Goal: Information Seeking & Learning: Check status

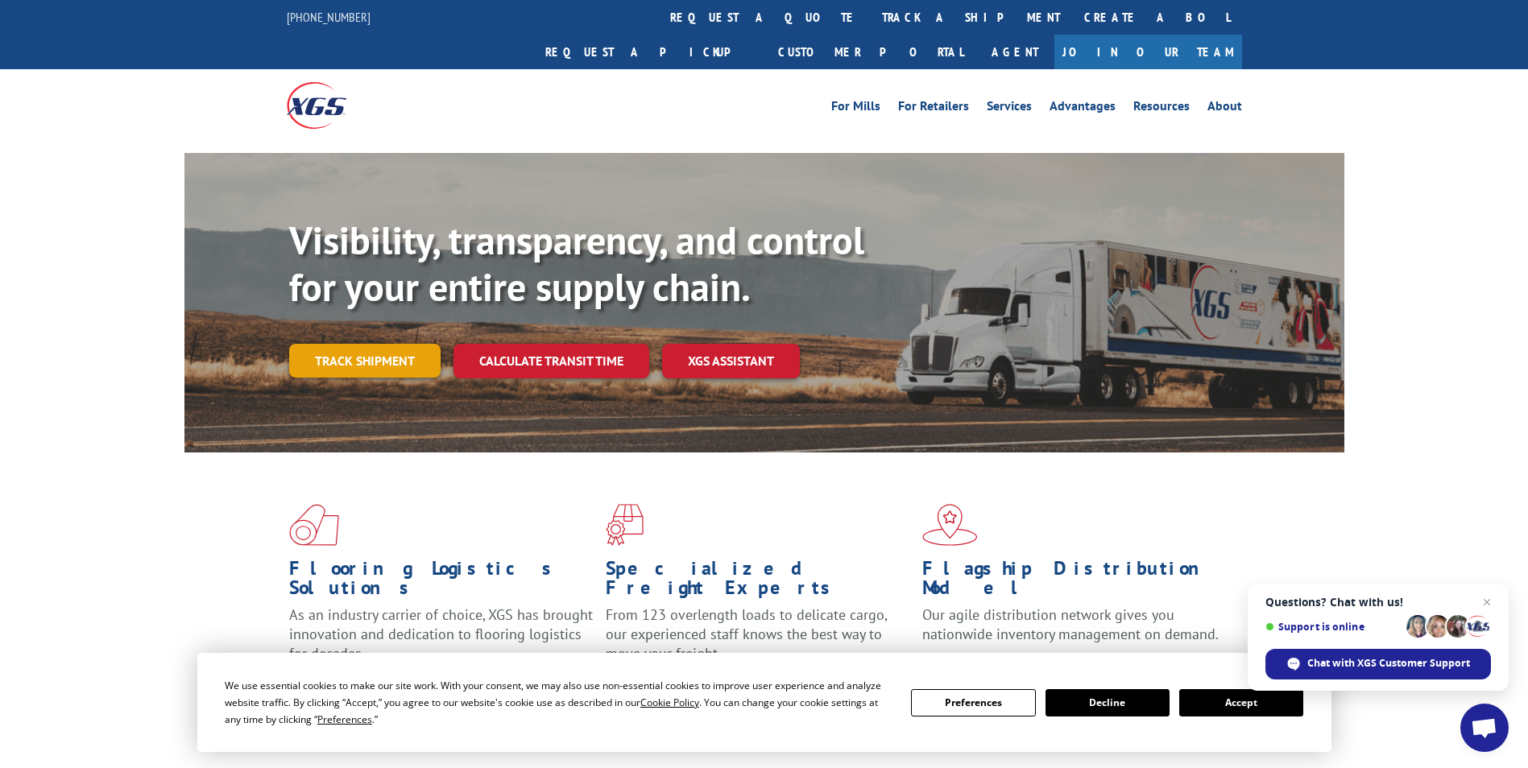
click at [361, 344] on link "Track shipment" at bounding box center [364, 361] width 151 height 34
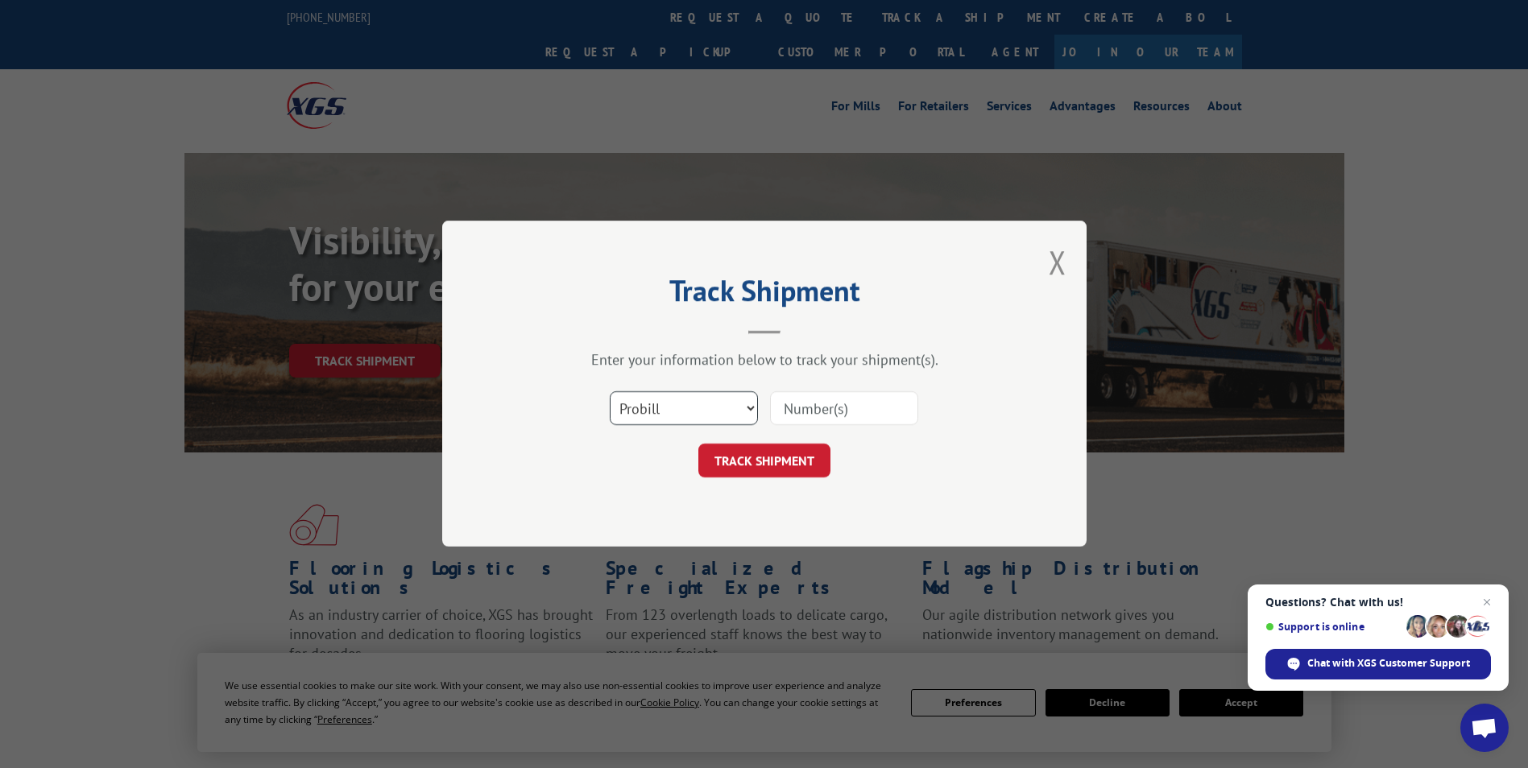
click at [743, 412] on select "Select category... Probill BOL PO" at bounding box center [684, 409] width 148 height 34
select select "bol"
click at [610, 392] on select "Select category... Probill BOL PO" at bounding box center [684, 409] width 148 height 34
drag, startPoint x: 801, startPoint y: 409, endPoint x: 797, endPoint y: 417, distance: 9.0
click at [801, 409] on input at bounding box center [844, 409] width 148 height 34
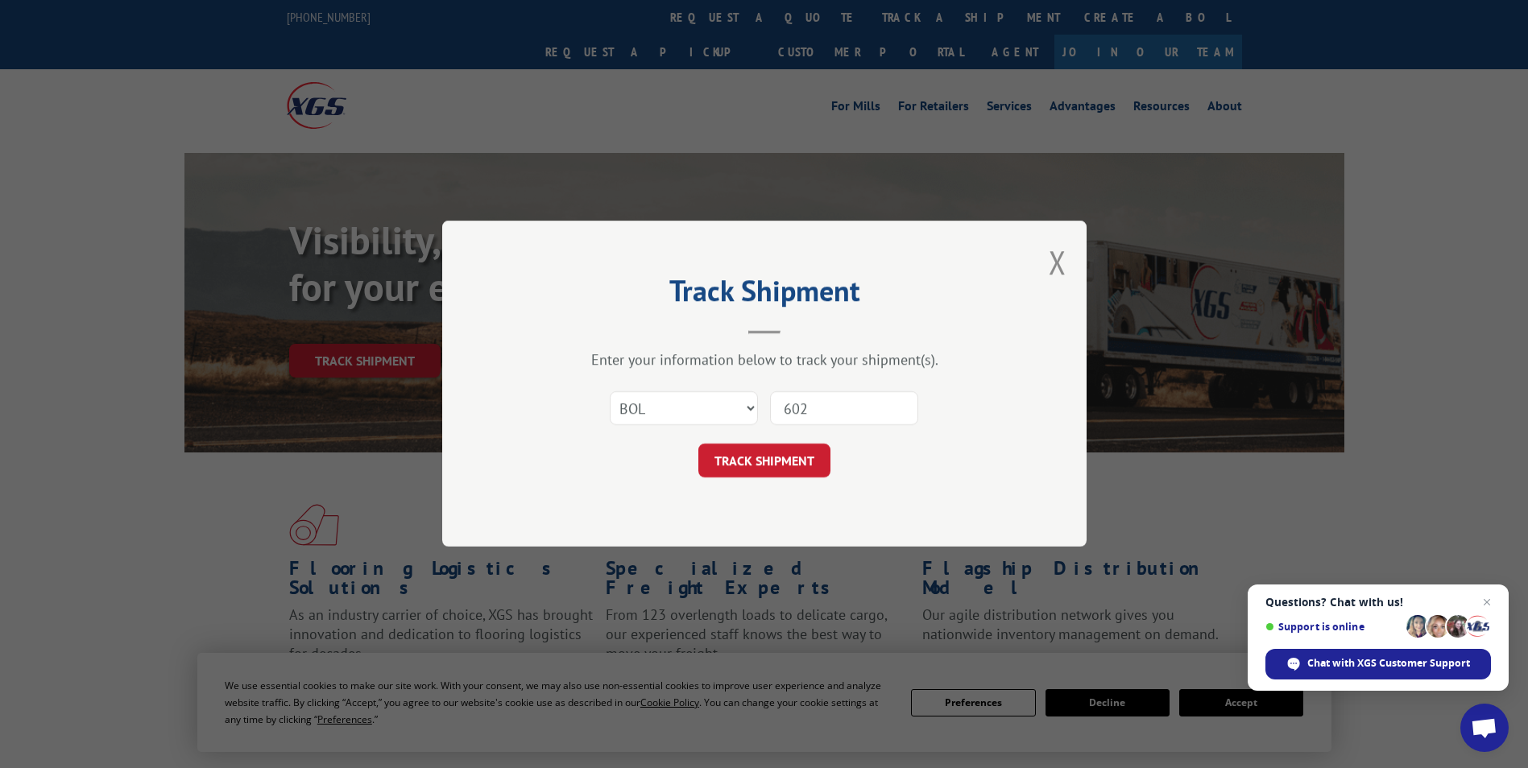
type input "6023883"
click at [767, 466] on button "TRACK SHIPMENT" at bounding box center [764, 462] width 132 height 34
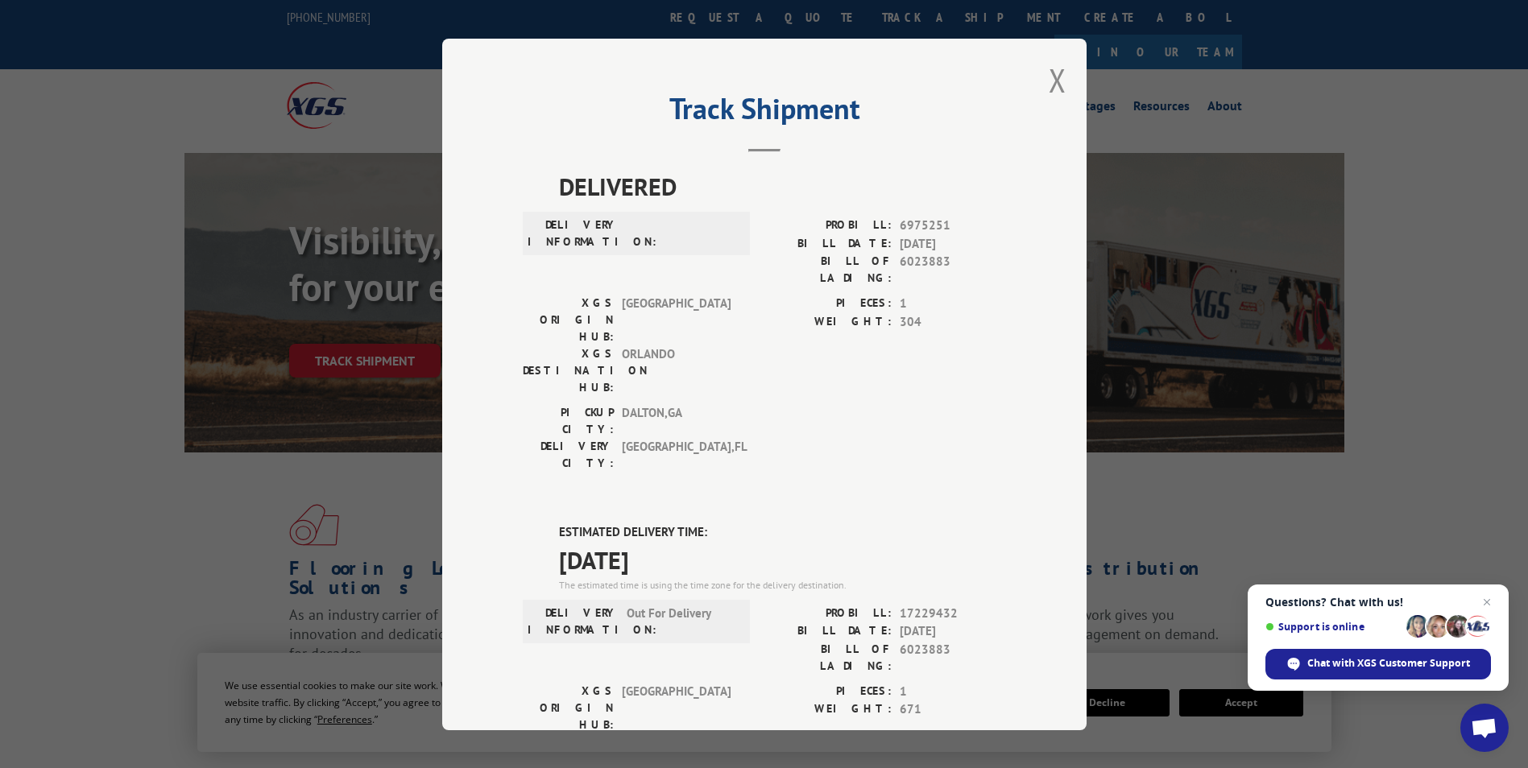
click at [1062, 78] on div "Track Shipment DELIVERED DELIVERY INFORMATION: PROBILL: 6975251 BILL DATE: [DAT…" at bounding box center [764, 385] width 644 height 692
click at [1053, 85] on button "Close modal" at bounding box center [1058, 80] width 18 height 43
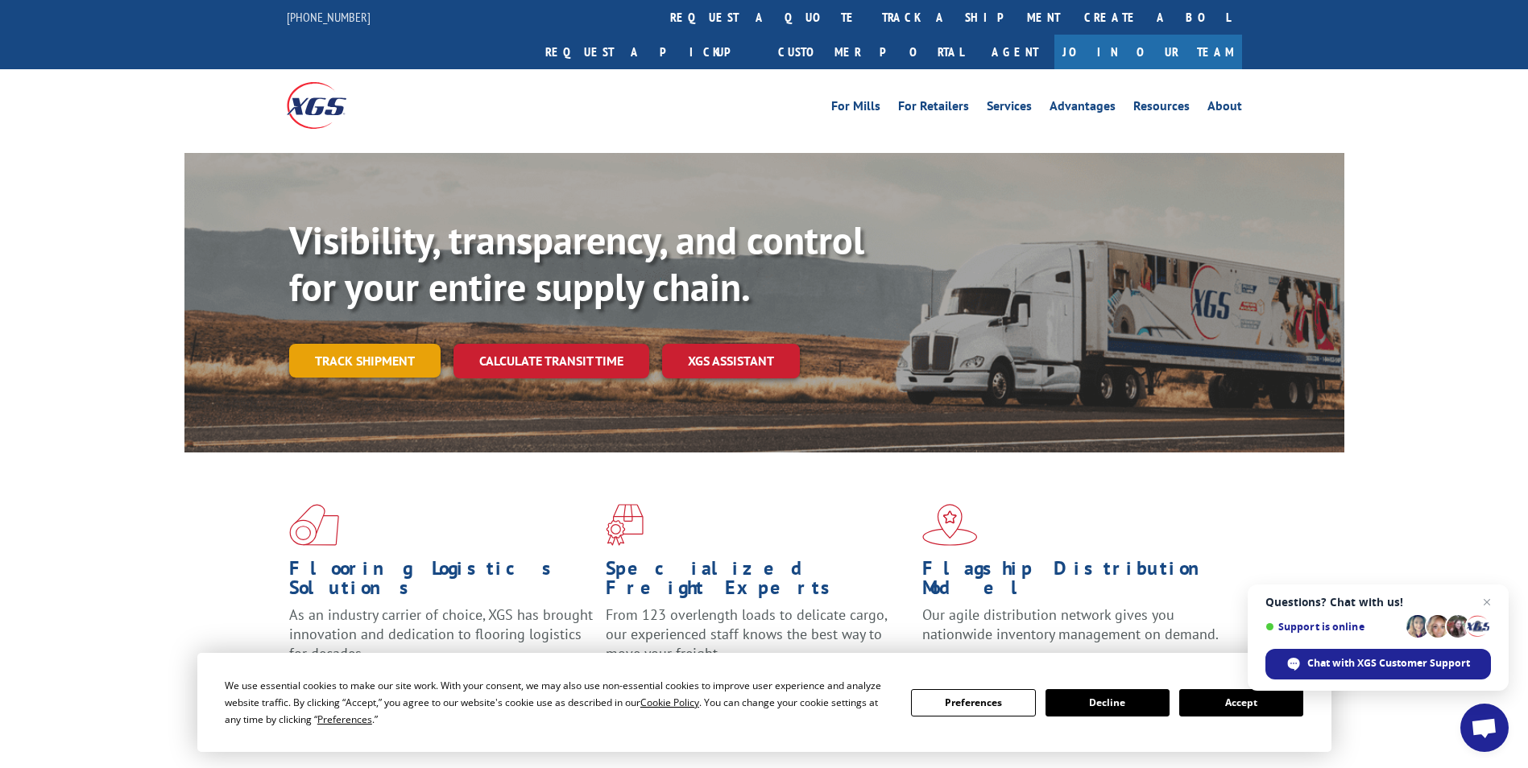
click at [405, 344] on link "Track shipment" at bounding box center [364, 361] width 151 height 34
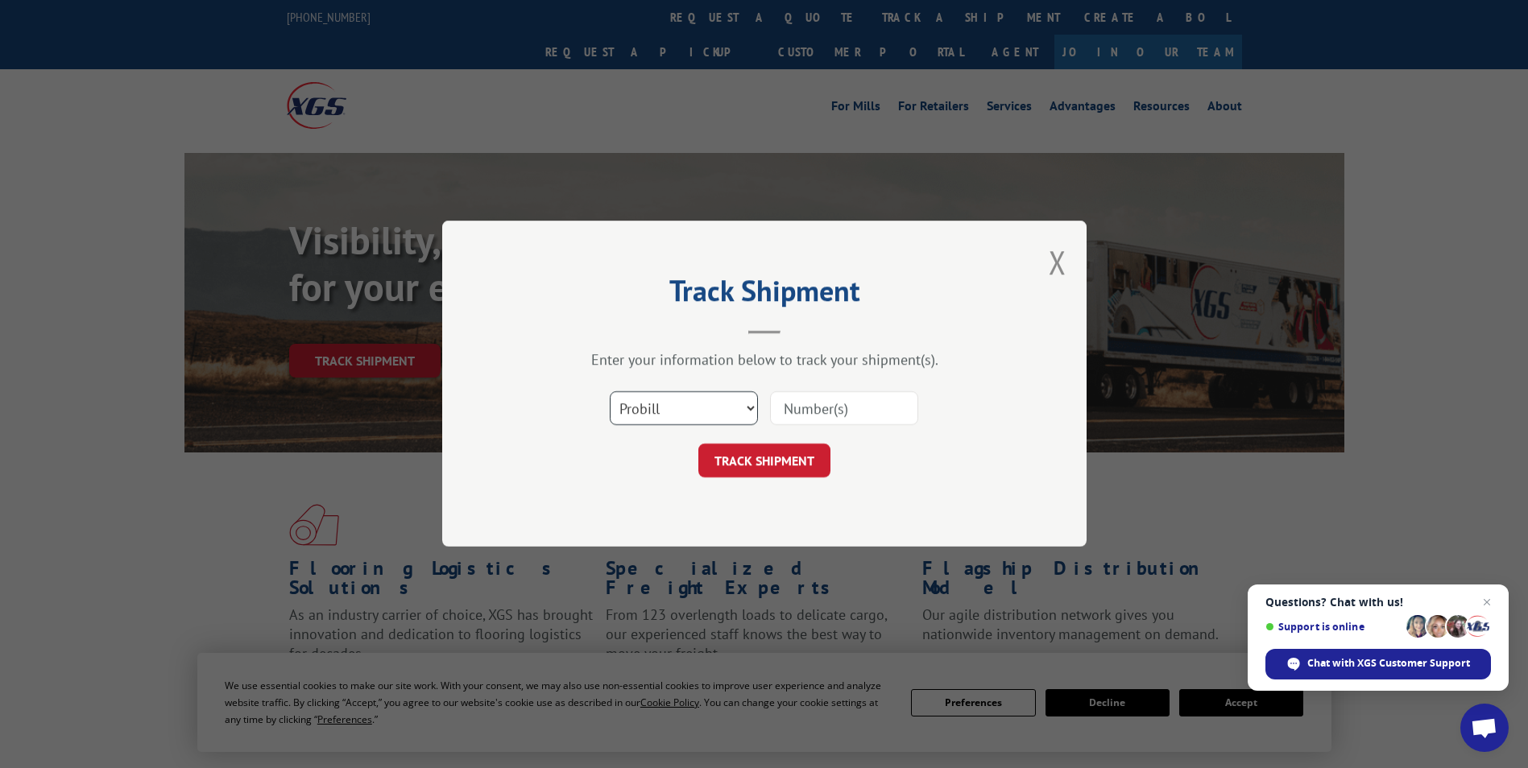
click at [751, 411] on select "Select category... Probill BOL PO" at bounding box center [684, 409] width 148 height 34
select select "bol"
click at [610, 392] on select "Select category... Probill BOL PO" at bounding box center [684, 409] width 148 height 34
click at [798, 408] on input at bounding box center [844, 409] width 148 height 34
type input "6027198"
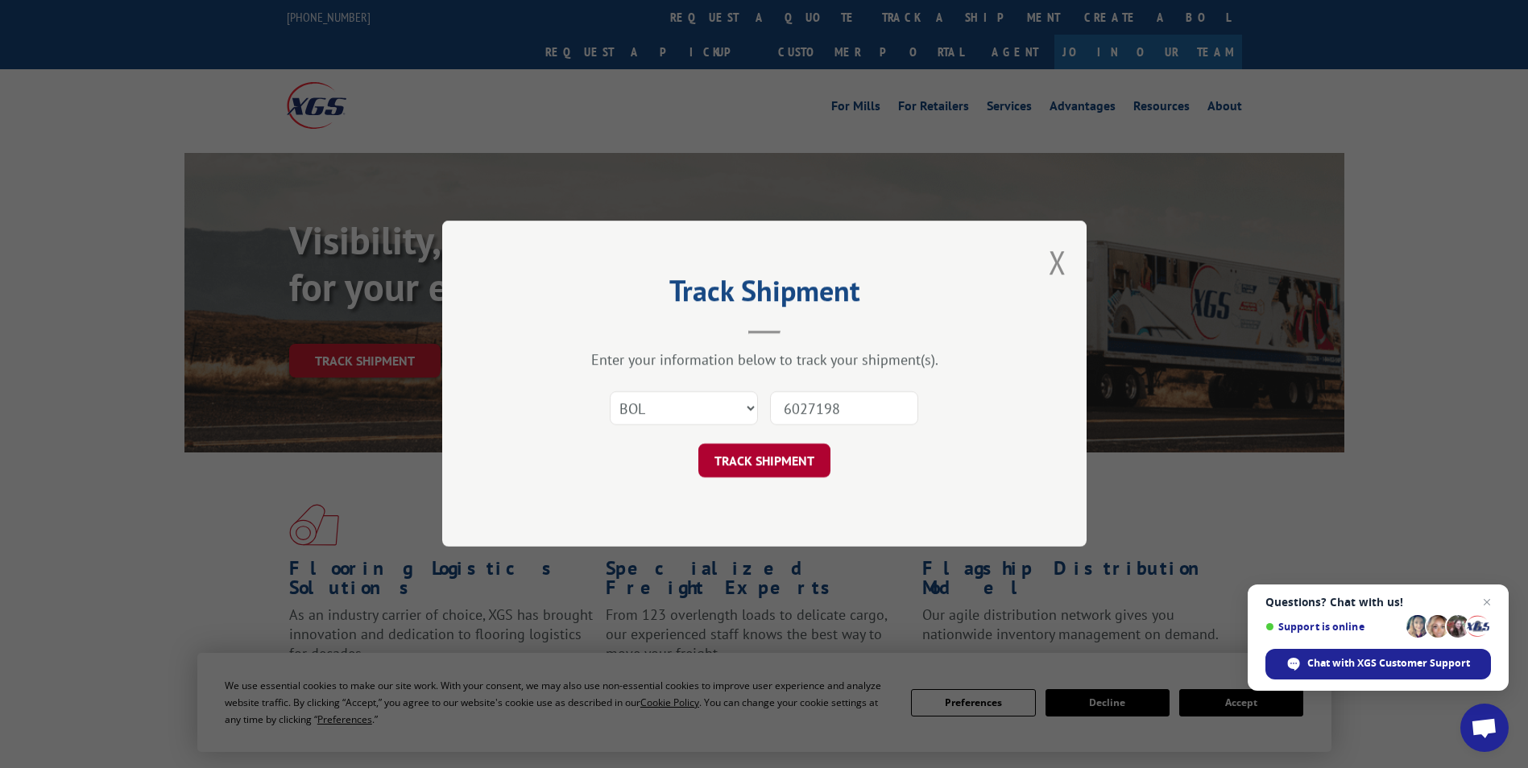
click at [751, 467] on button "TRACK SHIPMENT" at bounding box center [764, 462] width 132 height 34
